Goal: Task Accomplishment & Management: Complete application form

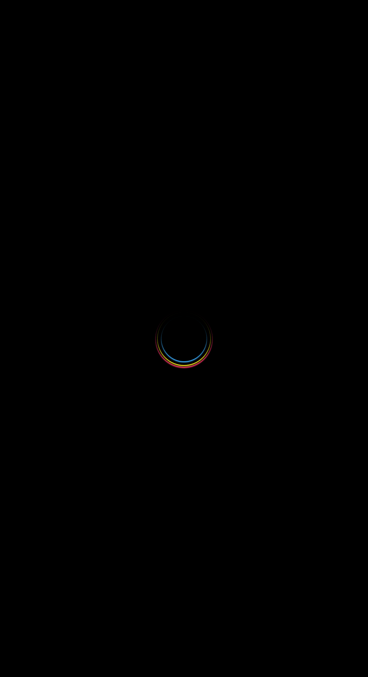
select select
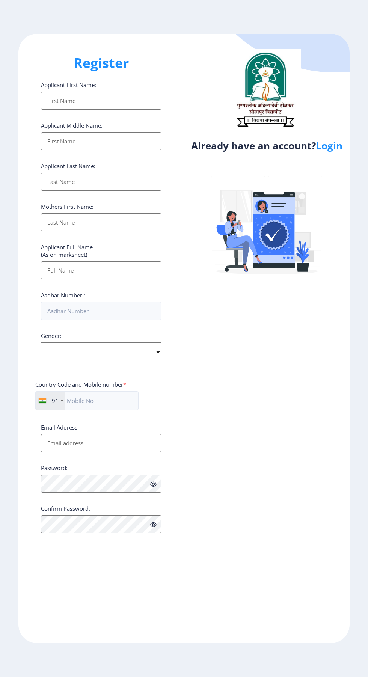
click at [326, 145] on link "Login" at bounding box center [329, 146] width 27 height 14
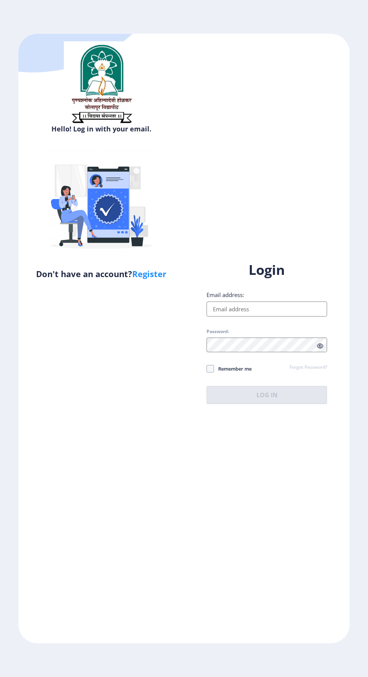
click at [257, 316] on input "Email address:" at bounding box center [266, 308] width 120 height 15
type input "[EMAIL_ADDRESS][DOMAIN_NAME]"
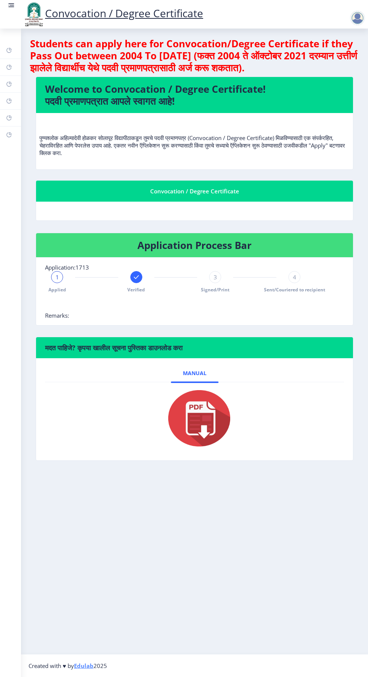
click at [20, 54] on link "Dashboard" at bounding box center [10, 50] width 21 height 17
click at [11, 49] on rect at bounding box center [9, 50] width 6 height 6
click at [12, 5] on rect at bounding box center [12, 5] width 5 height 1
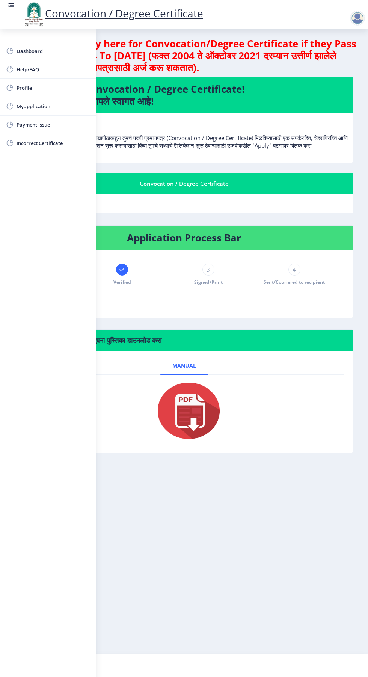
click at [53, 106] on span "Myapplication" at bounding box center [54, 106] width 74 height 9
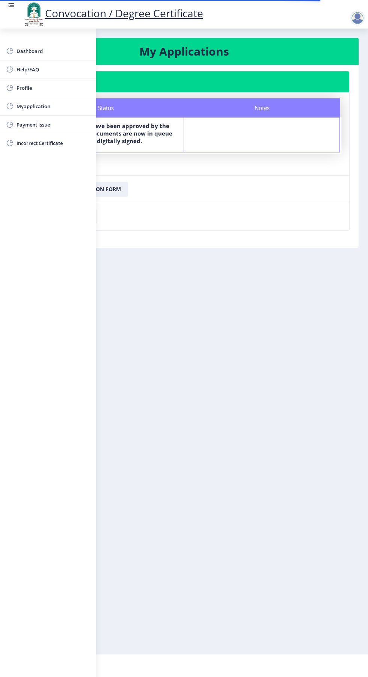
click at [12, 5] on rect at bounding box center [12, 5] width 5 height 1
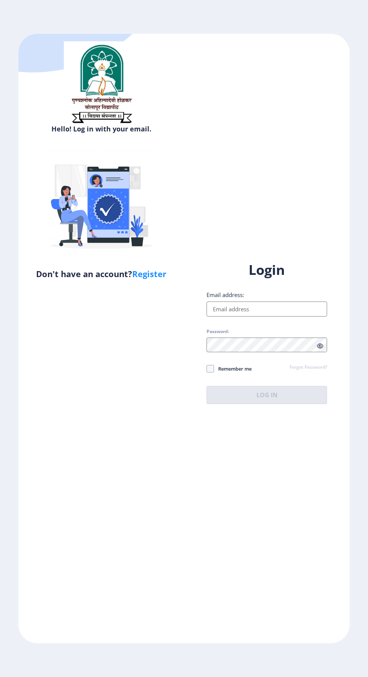
click at [320, 349] on icon at bounding box center [320, 346] width 6 height 6
click at [272, 316] on input "Email address:" at bounding box center [266, 308] width 120 height 15
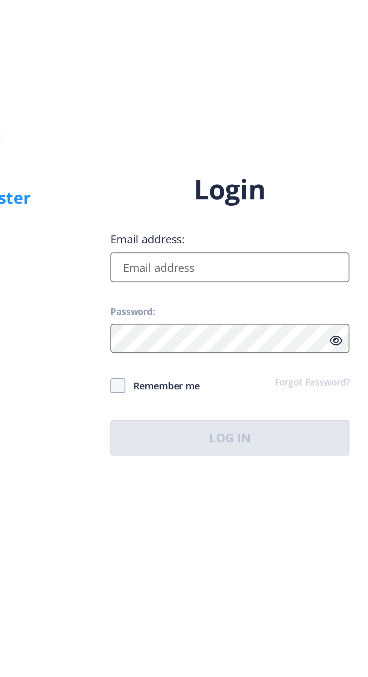
type input "[EMAIL_ADDRESS][DOMAIN_NAME]"
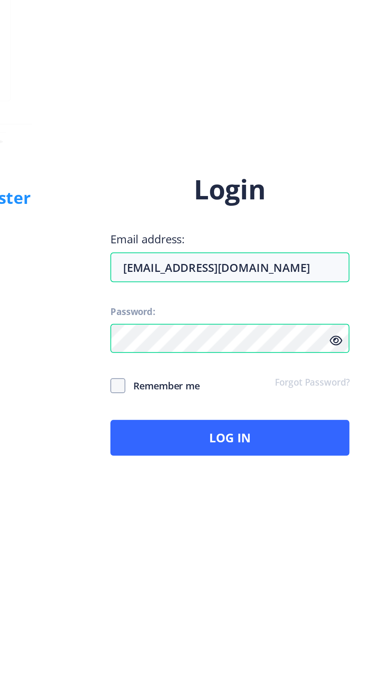
click at [320, 349] on icon at bounding box center [320, 346] width 6 height 6
click at [317, 349] on icon at bounding box center [320, 346] width 6 height 6
select select
